Goal: Navigation & Orientation: Find specific page/section

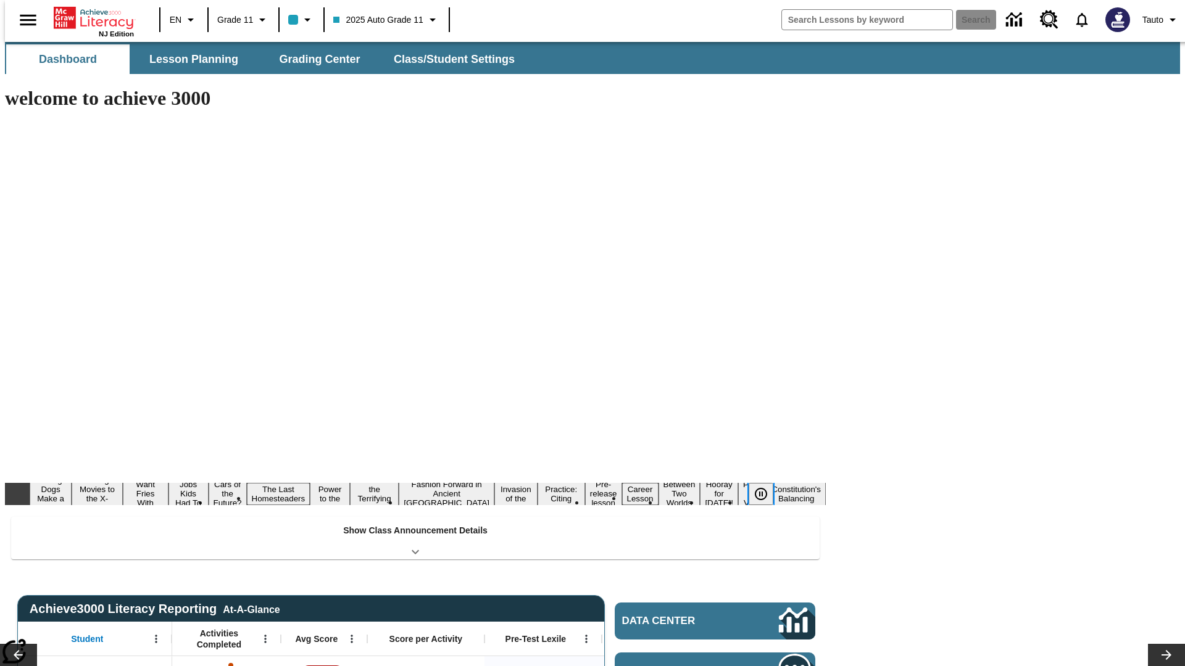
click at [766, 487] on icon "Pause" at bounding box center [760, 494] width 15 height 15
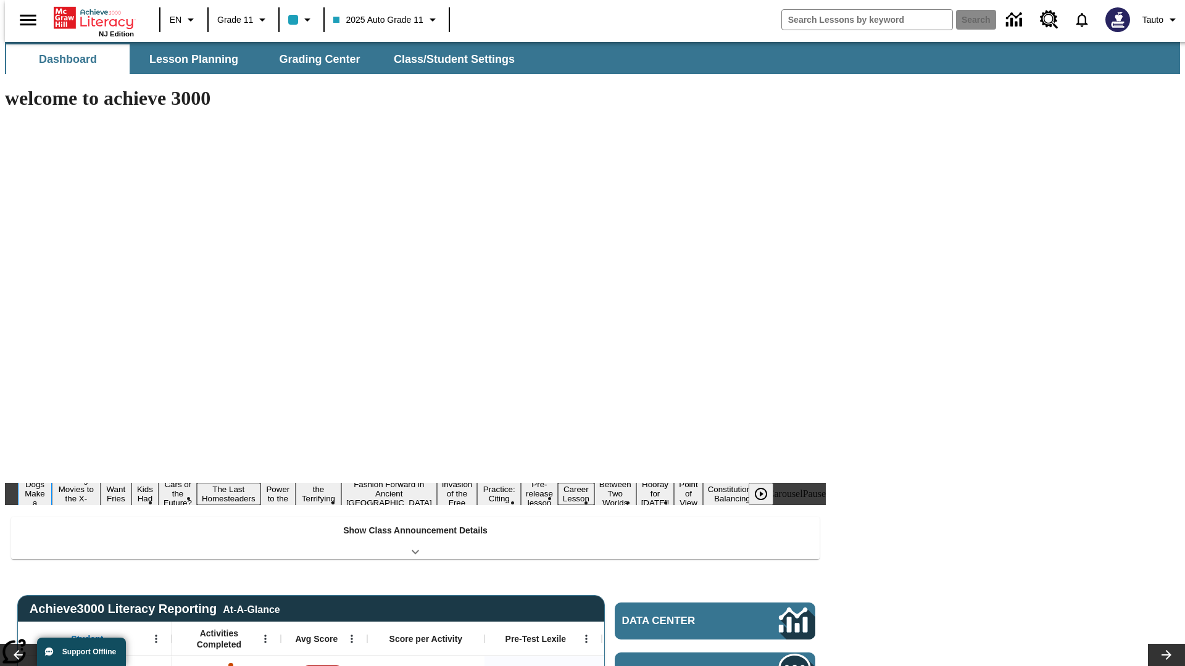
click at [52, 470] on button "Diving Dogs Make a Splash" at bounding box center [35, 494] width 34 height 49
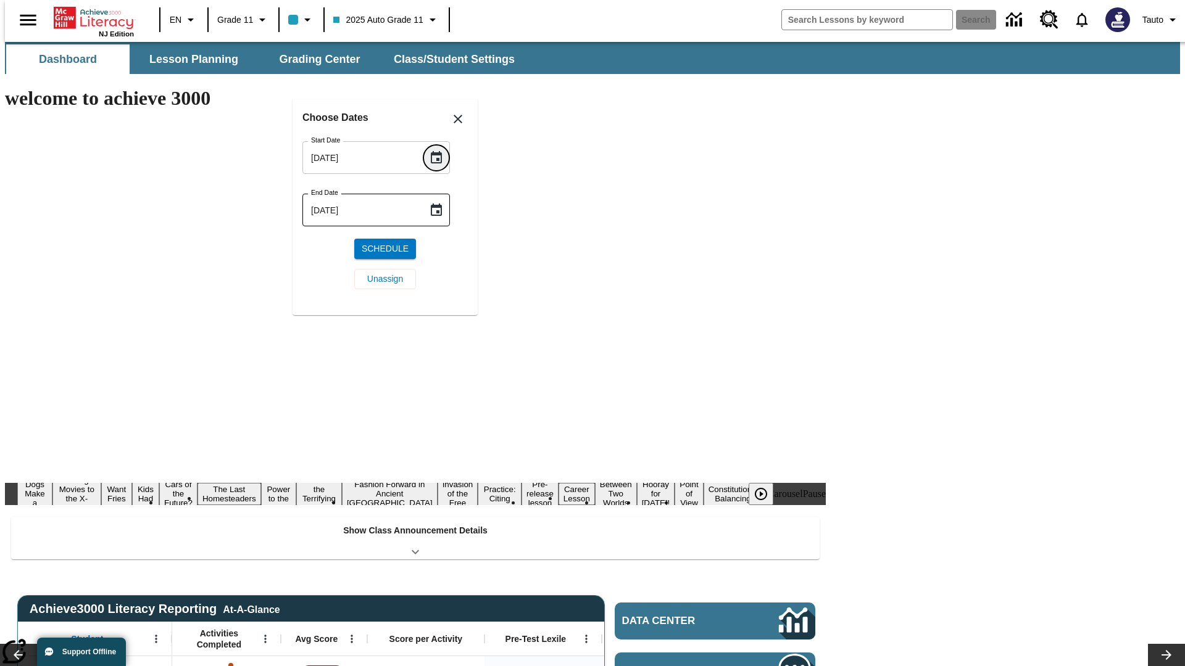
click at [441, 157] on icon "Choose date, selected date is Aug 18, 2025" at bounding box center [436, 157] width 11 height 12
